Goal: Answer question/provide support

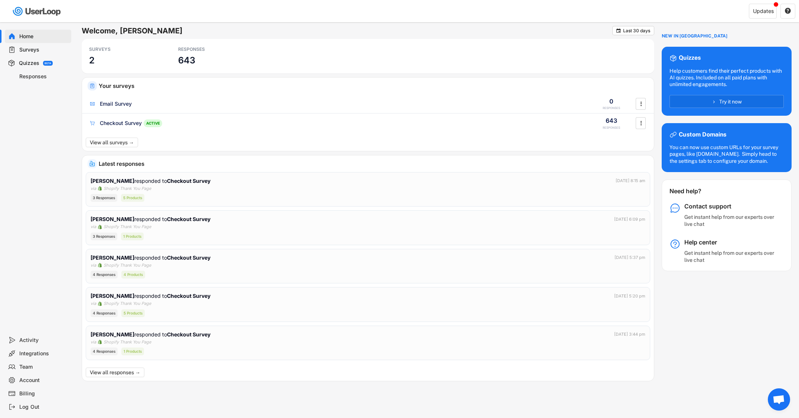
click at [33, 76] on div "Responses" at bounding box center [43, 76] width 49 height 7
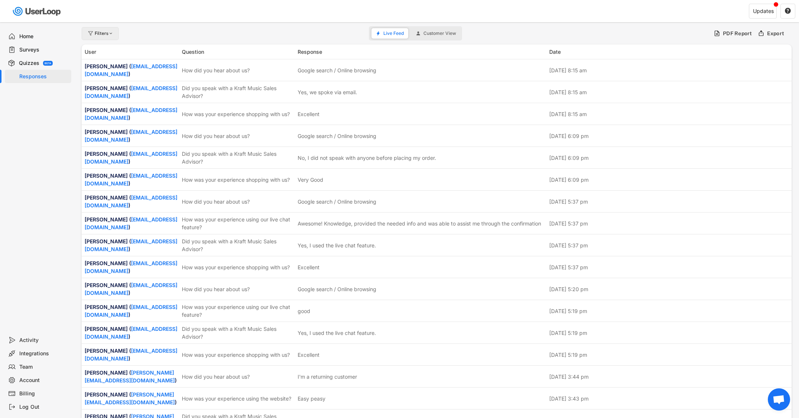
click at [101, 34] on div "Filters" at bounding box center [104, 33] width 19 height 4
select select
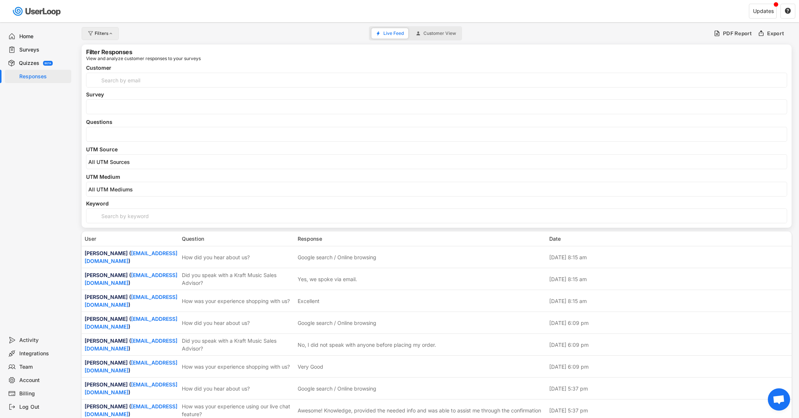
select select
click at [128, 136] on input "search" at bounding box center [438, 134] width 700 height 6
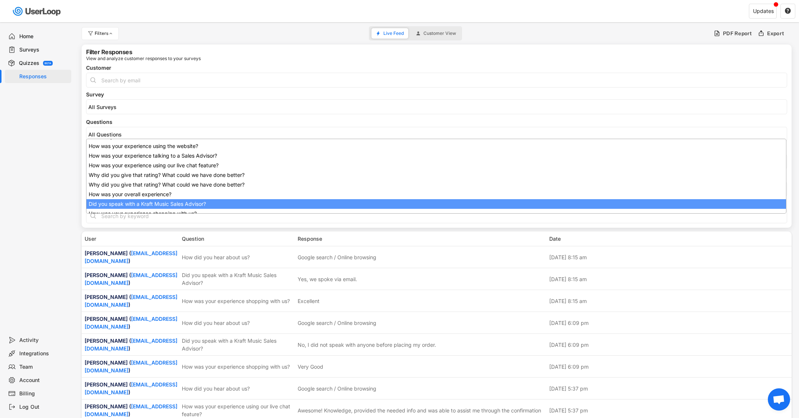
scroll to position [59, 0]
select select "1348695171700984260__LOOKUP__1707938263278x883333223412138000"
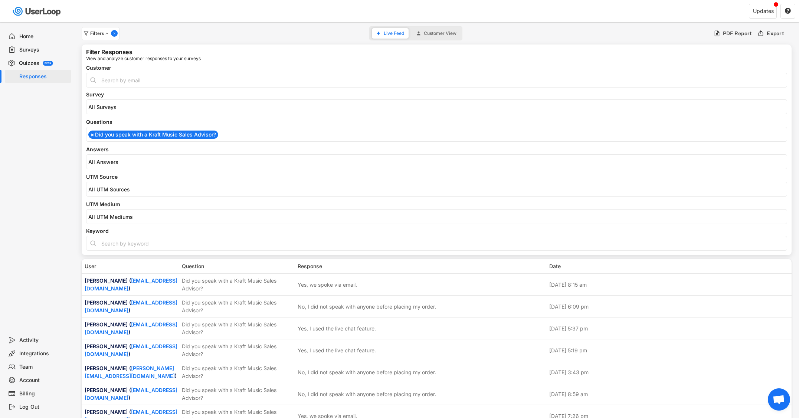
click at [136, 162] on input "search" at bounding box center [438, 162] width 700 height 6
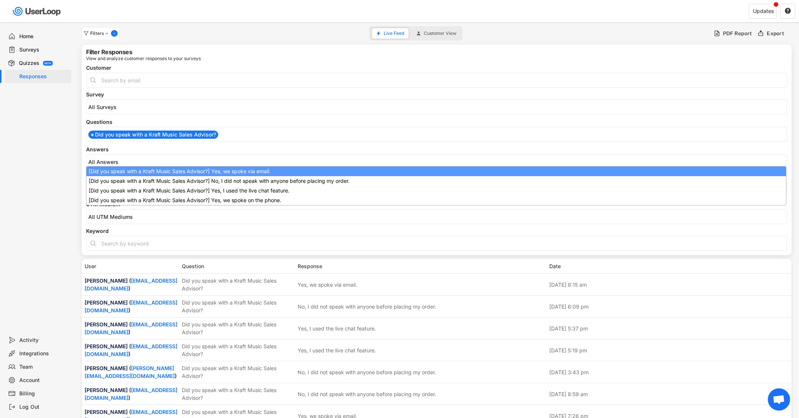
select select "1348695171700984260__LOOKUP__1709221089208x595556361812574200"
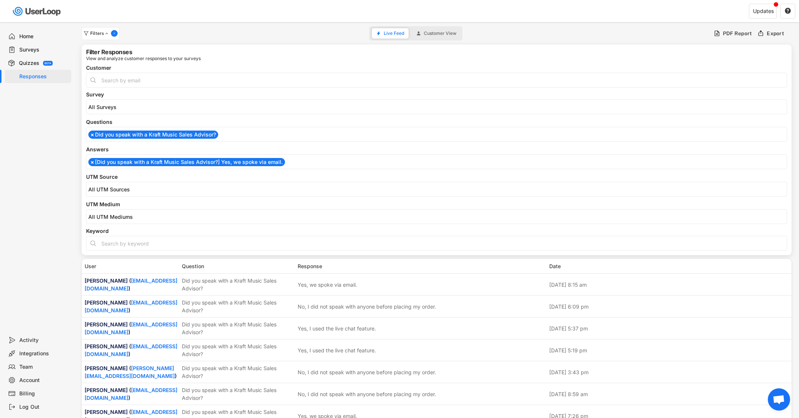
scroll to position [0, 0]
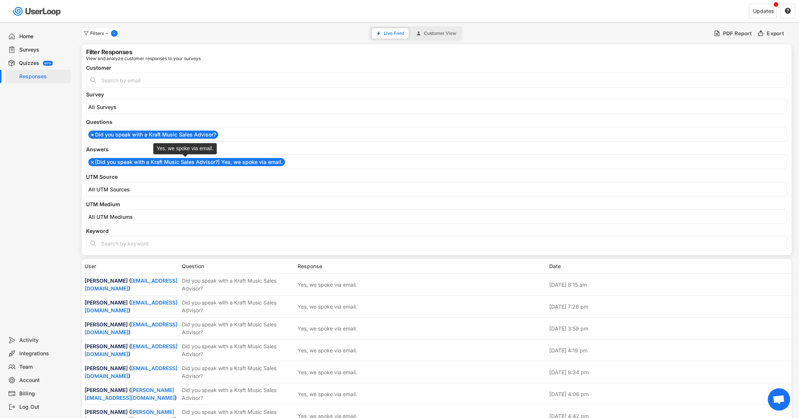
click at [137, 162] on li "× [Did you speak with a Kraft Music Sales Advisor?] Yes, we spoke via email." at bounding box center [186, 162] width 197 height 8
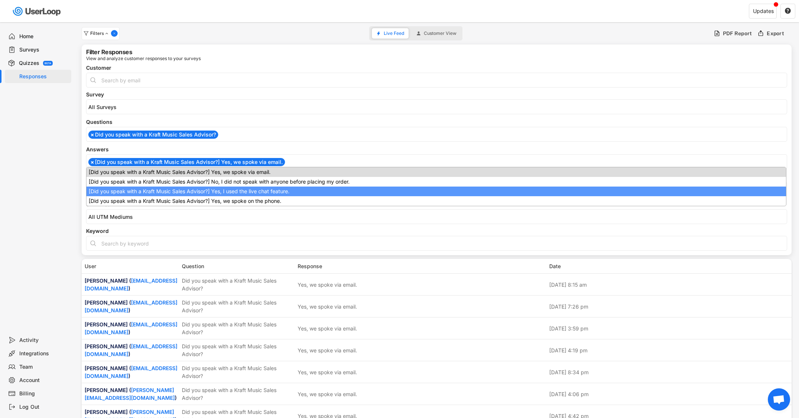
drag, startPoint x: 143, startPoint y: 188, endPoint x: 142, endPoint y: 171, distance: 17.5
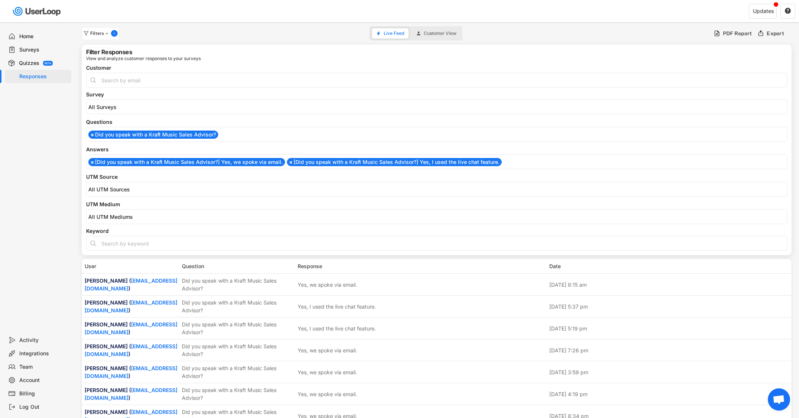
click at [139, 162] on li "× [Did you speak with a Kraft Music Sales Advisor?] Yes, we spoke via email." at bounding box center [186, 162] width 197 height 8
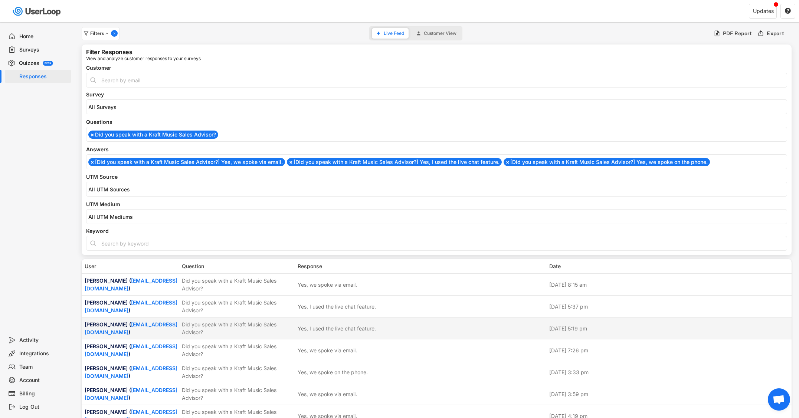
click at [227, 331] on div "Did you speak with a Kraft Music Sales Advisor?" at bounding box center [237, 328] width 111 height 16
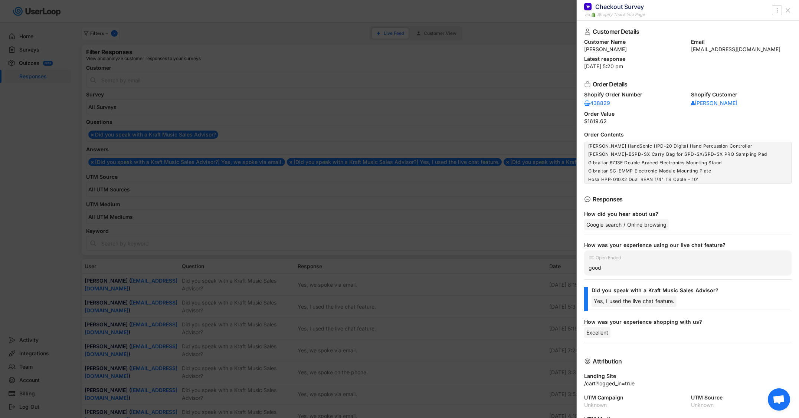
click at [227, 331] on div at bounding box center [399, 209] width 799 height 418
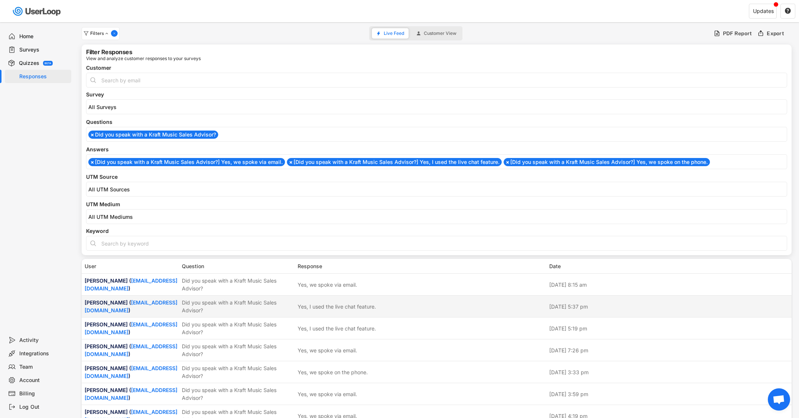
click at [228, 309] on div "Did you speak with a Kraft Music Sales Advisor?" at bounding box center [237, 307] width 111 height 16
